Goal: Complete application form

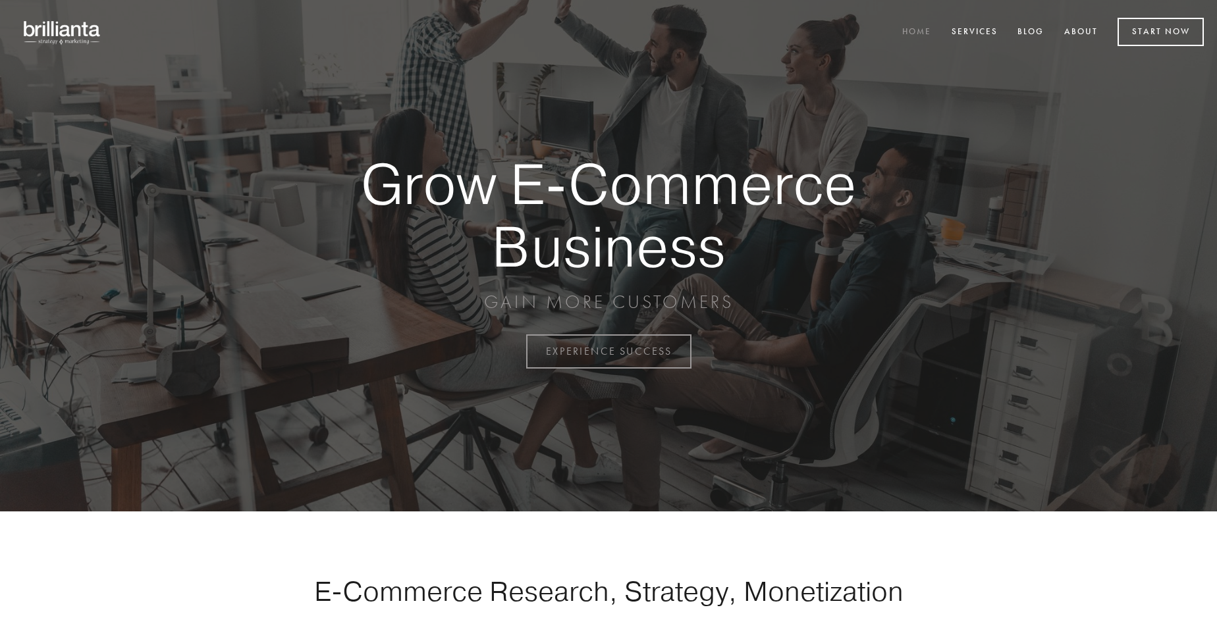
scroll to position [3451, 0]
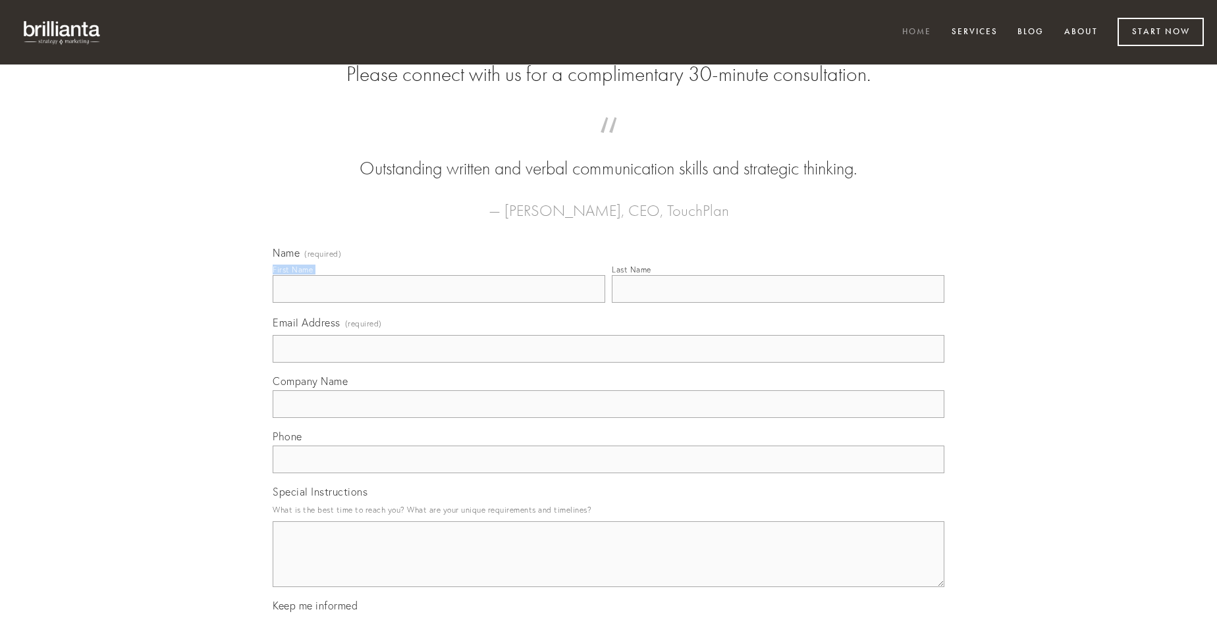
type input "[PERSON_NAME]"
click at [778, 303] on input "Last Name" at bounding box center [778, 289] width 332 height 28
type input "[PERSON_NAME]"
click at [608, 363] on input "Email Address (required)" at bounding box center [609, 349] width 672 height 28
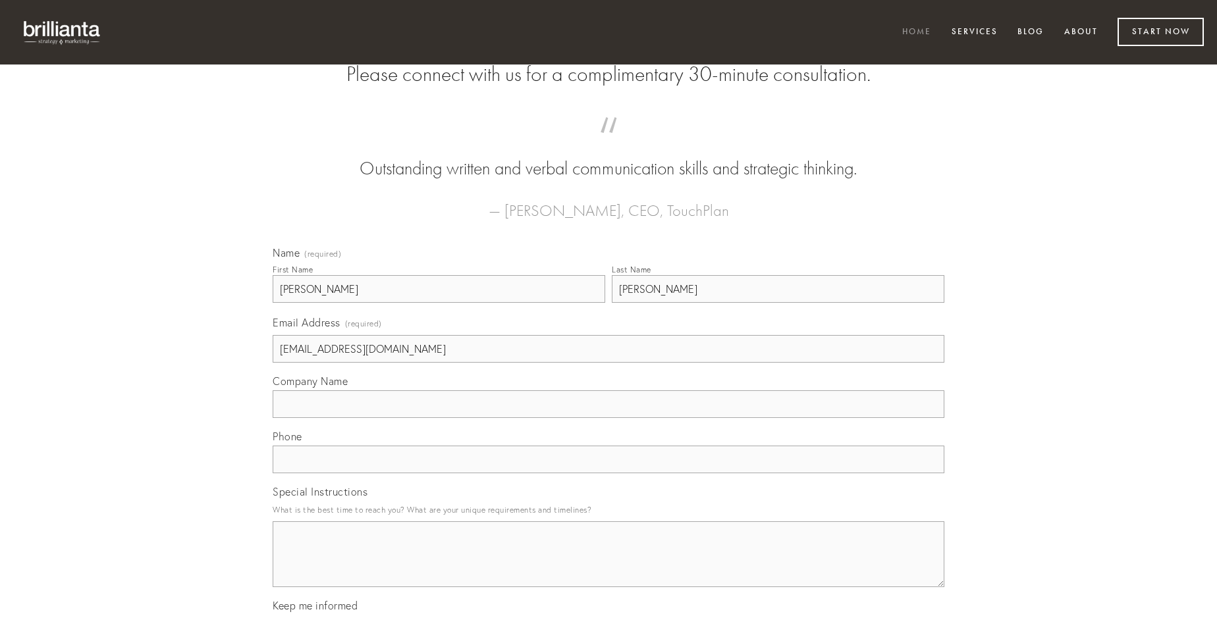
type input "[EMAIL_ADDRESS][DOMAIN_NAME]"
click at [608, 418] on input "Company Name" at bounding box center [609, 404] width 672 height 28
type input "beneficium"
click at [608, 473] on input "text" at bounding box center [609, 460] width 672 height 28
click at [608, 566] on textarea "Special Instructions" at bounding box center [609, 554] width 672 height 66
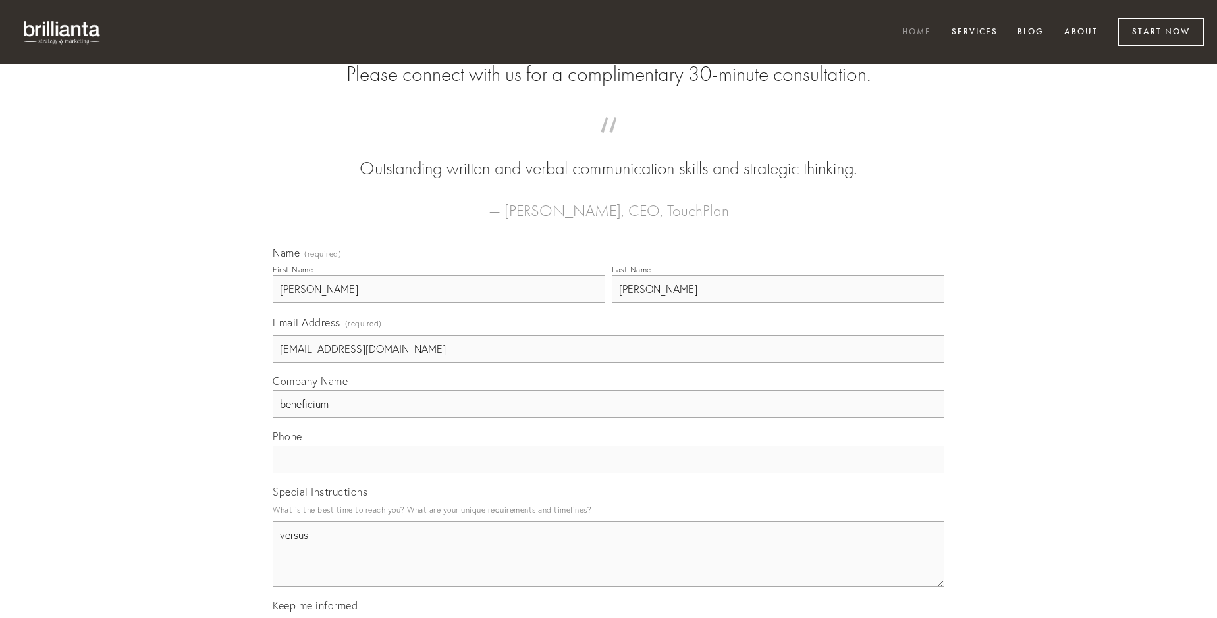
type textarea "versus"
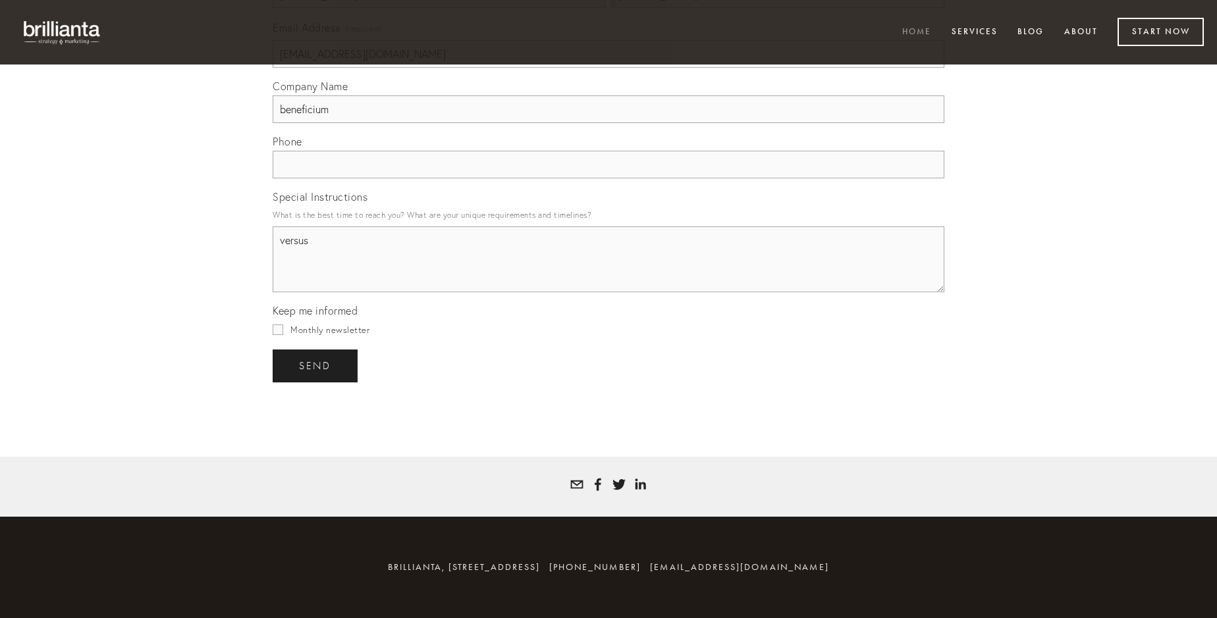
click at [316, 365] on span "send" at bounding box center [315, 366] width 32 height 12
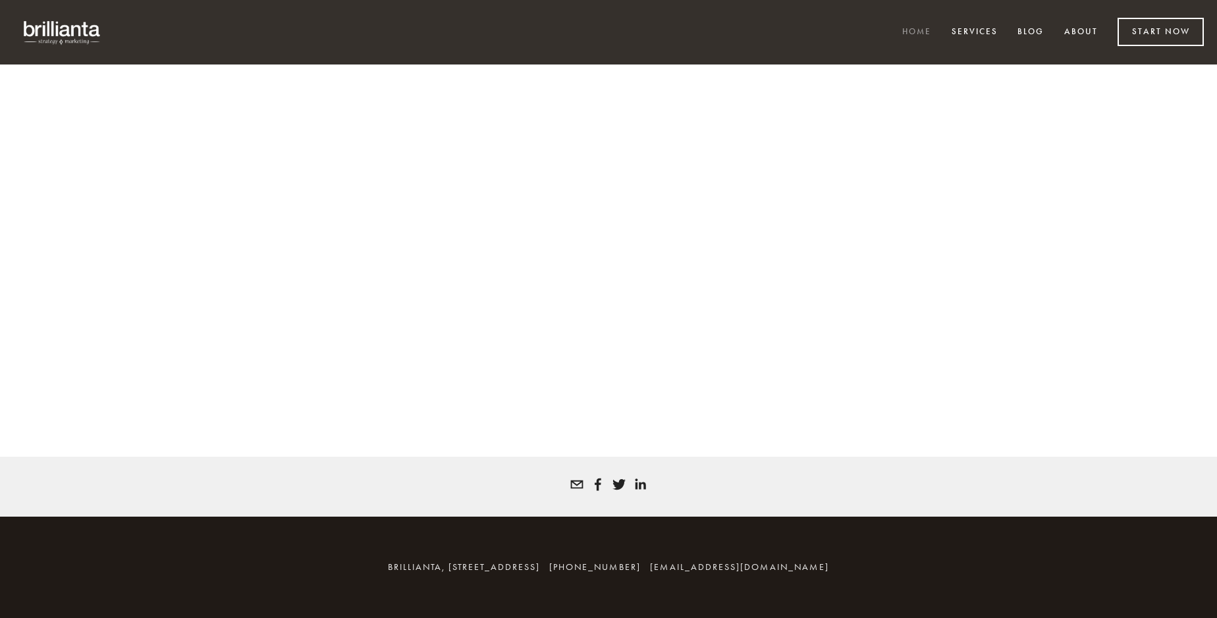
scroll to position [3433, 0]
